Goal: Task Accomplishment & Management: Manage account settings

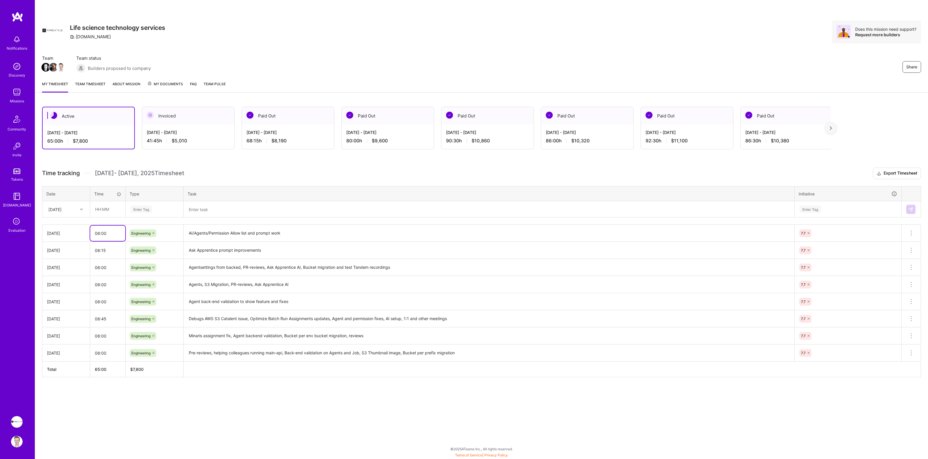
click at [114, 234] on input "08:00" at bounding box center [107, 233] width 35 height 15
type input "0"
type input "09"
drag, startPoint x: 113, startPoint y: 231, endPoint x: 93, endPoint y: 231, distance: 19.7
click at [93, 231] on input "08:00" at bounding box center [107, 233] width 35 height 15
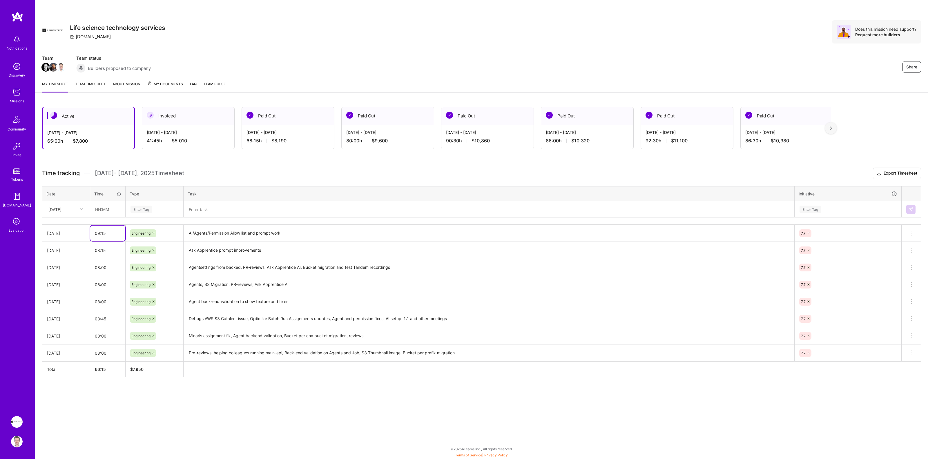
type input "09:15"
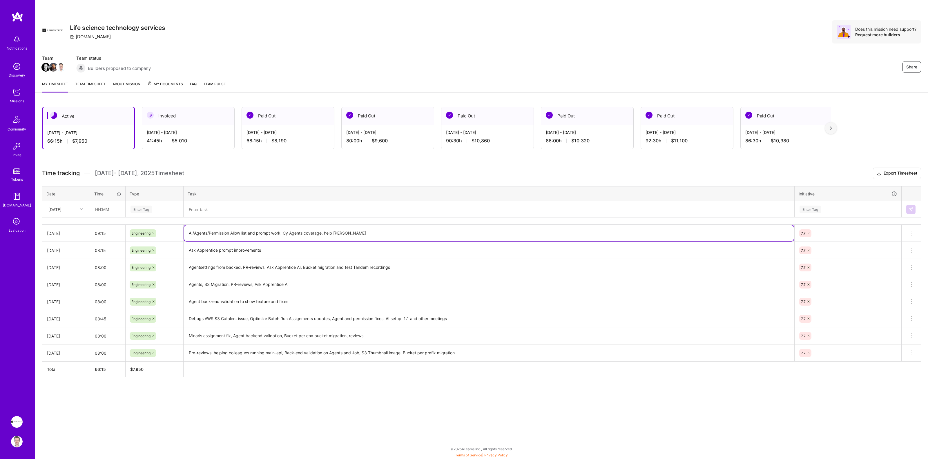
type textarea "AI/Agents/Permission Allow list and prompt work, Cy Agents coverage, help [PERS…"
click at [213, 167] on div "Active [DATE] - [DATE] 66:15 h $7,950 Invoiced [DATE] - [DATE] 41:45 h $5,010 P…" at bounding box center [481, 253] width 893 height 306
